Goal: Task Accomplishment & Management: Use online tool/utility

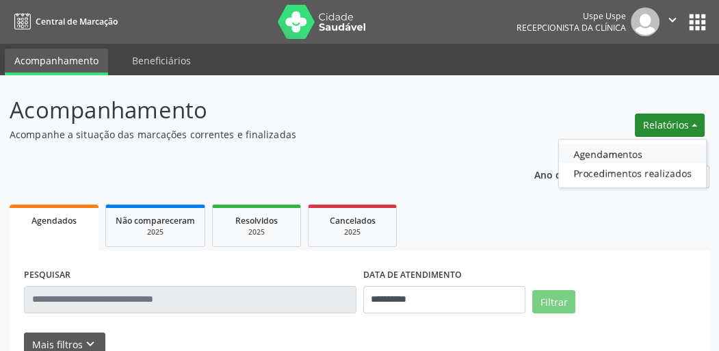
click at [608, 145] on link "Agendamentos" at bounding box center [632, 153] width 147 height 19
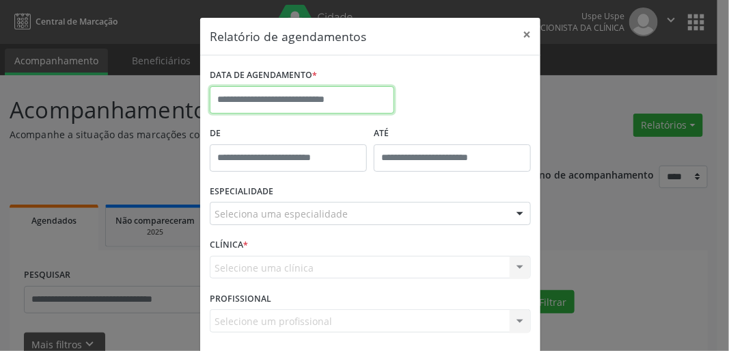
click at [243, 109] on input "text" at bounding box center [302, 99] width 185 height 27
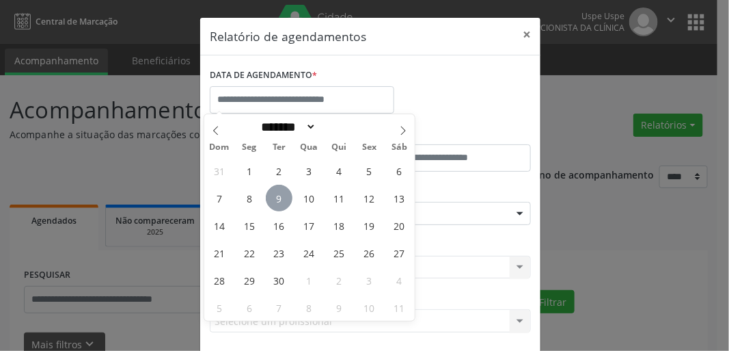
click at [269, 195] on span "9" at bounding box center [279, 198] width 27 height 27
type input "**********"
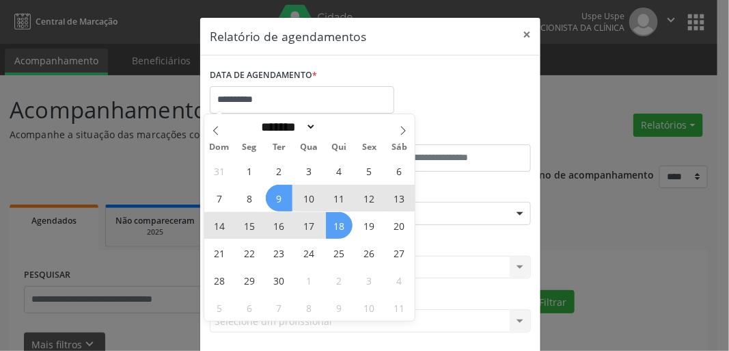
click at [341, 224] on span "18" at bounding box center [339, 225] width 27 height 27
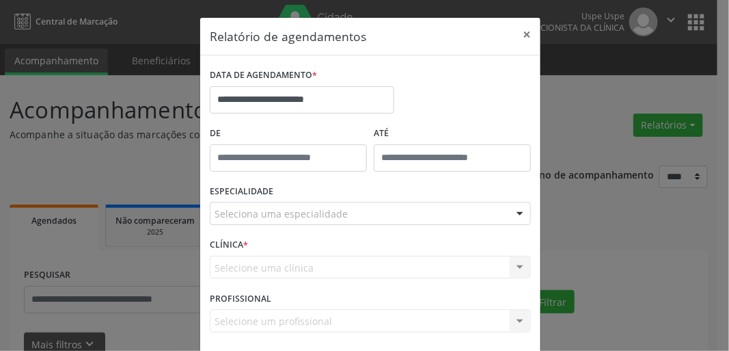
scroll to position [59, 0]
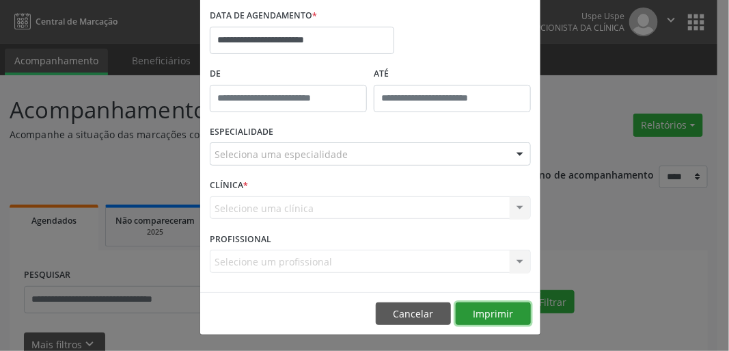
drag, startPoint x: 509, startPoint y: 313, endPoint x: 499, endPoint y: 297, distance: 19.3
click at [507, 311] on button "Imprimir" at bounding box center [493, 313] width 75 height 23
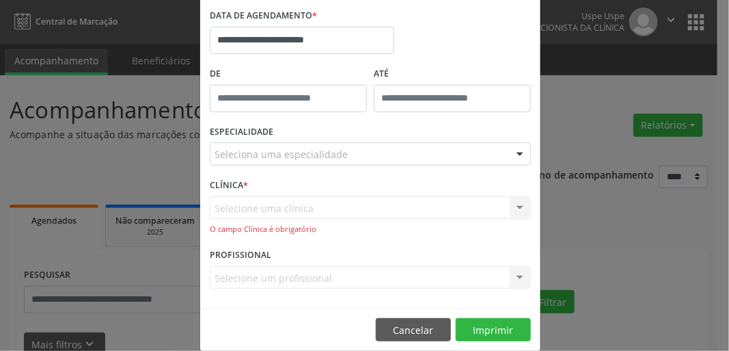
drag, startPoint x: 397, startPoint y: 193, endPoint x: 383, endPoint y: 170, distance: 26.4
click at [393, 183] on div "CLÍNICA * Selecione uma clínica Nenhum resultado encontrado para: " " Não há ne…" at bounding box center [370, 210] width 328 height 70
click at [382, 164] on div "ESPECIALIDADE Seleciona uma especialidade Todas as especialidades Alergologia A…" at bounding box center [370, 148] width 328 height 53
click at [379, 160] on div "Seleciona uma especialidade" at bounding box center [370, 153] width 321 height 23
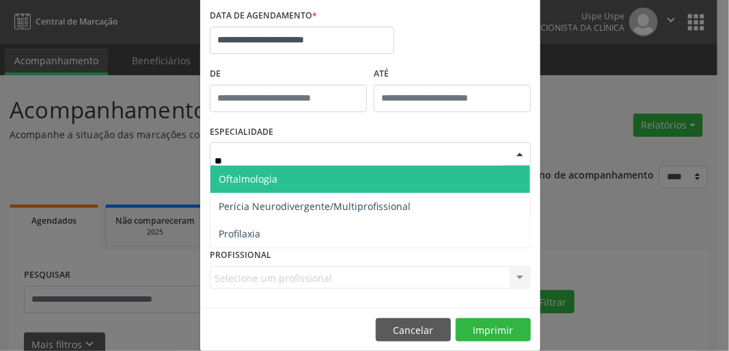
type input "***"
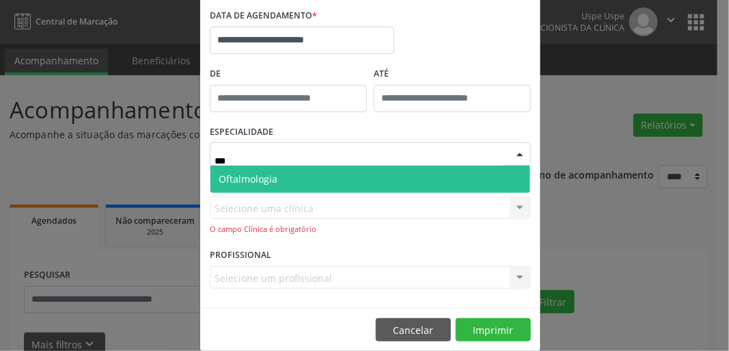
click at [343, 178] on span "Oftalmologia" at bounding box center [371, 178] width 320 height 27
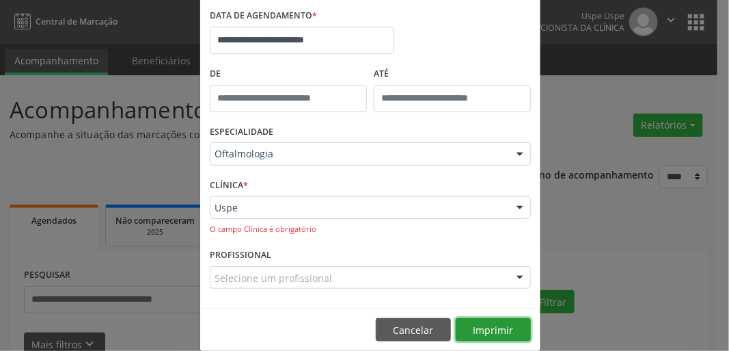
click at [494, 327] on button "Imprimir" at bounding box center [493, 329] width 75 height 23
